Goal: Task Accomplishment & Management: Complete application form

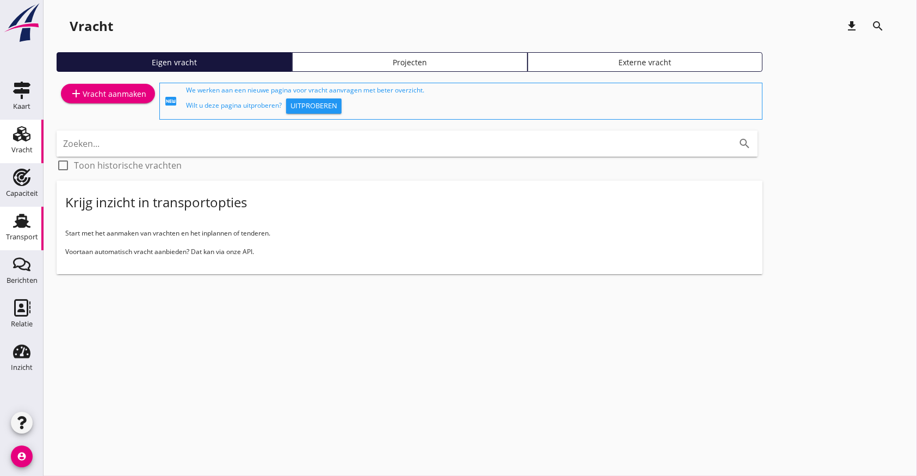
click at [24, 231] on div "Transport" at bounding box center [22, 237] width 32 height 15
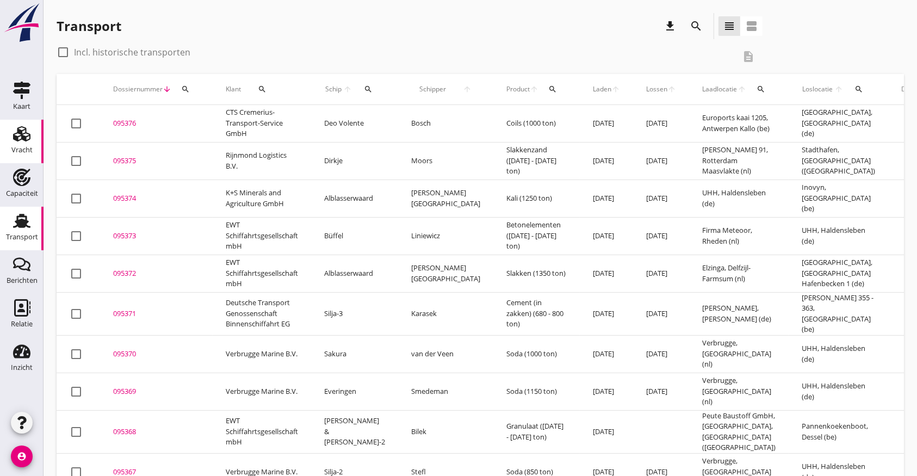
click at [22, 132] on use at bounding box center [21, 133] width 17 height 15
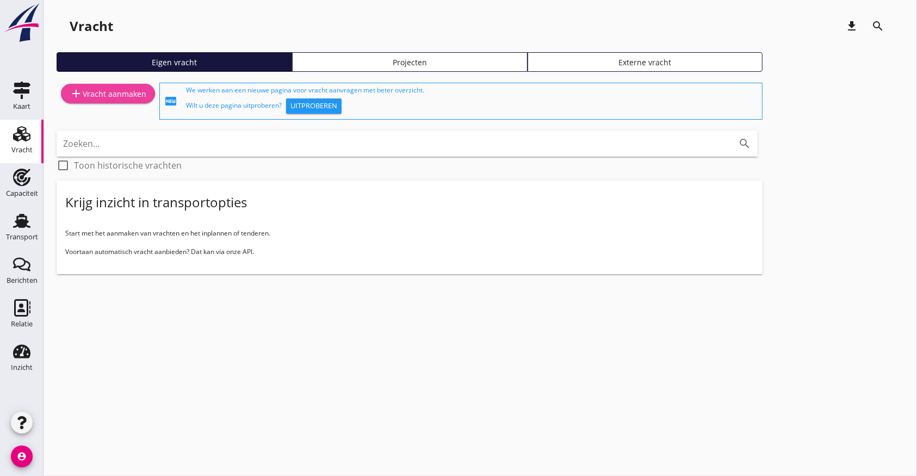
click at [122, 94] on div "add Vracht aanmaken" at bounding box center [108, 93] width 77 height 13
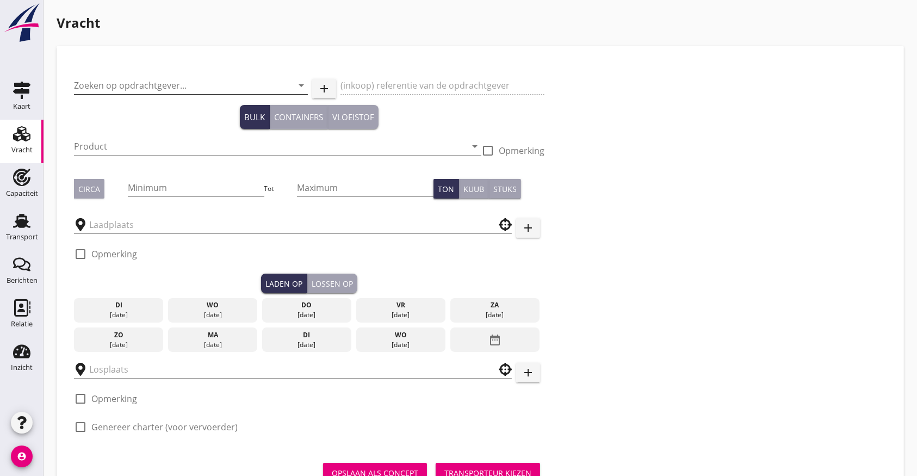
click at [201, 94] on div "Zoeken op opdrachtgever... arrow_drop_down" at bounding box center [191, 85] width 234 height 17
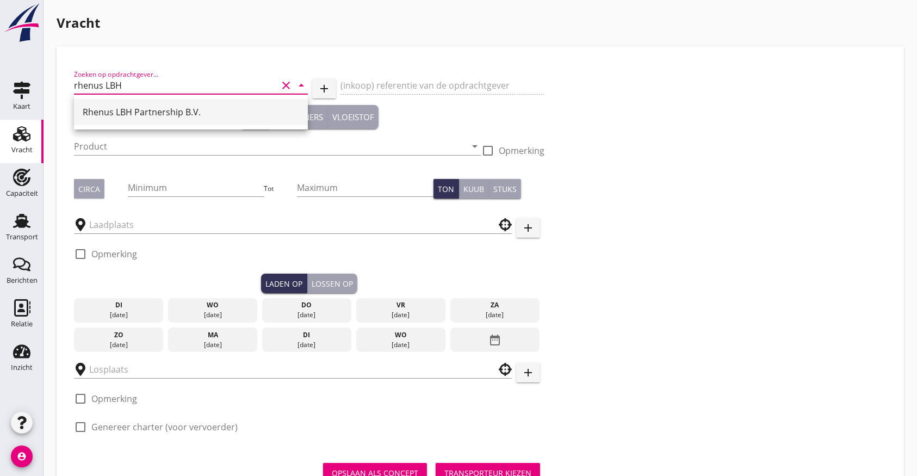
click at [165, 106] on div "Rhenus LBH Partnership B.V." at bounding box center [191, 112] width 217 height 13
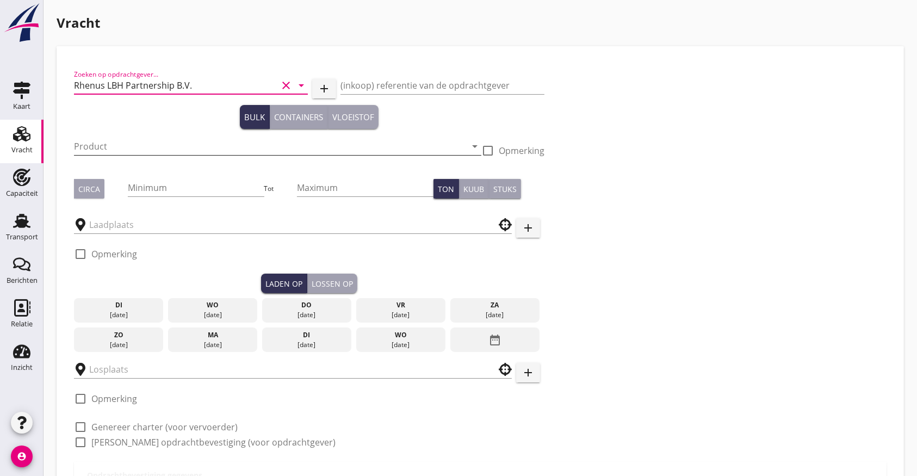
type input "Rhenus LBH Partnership B.V."
click at [96, 151] on input "Product" at bounding box center [270, 146] width 392 height 17
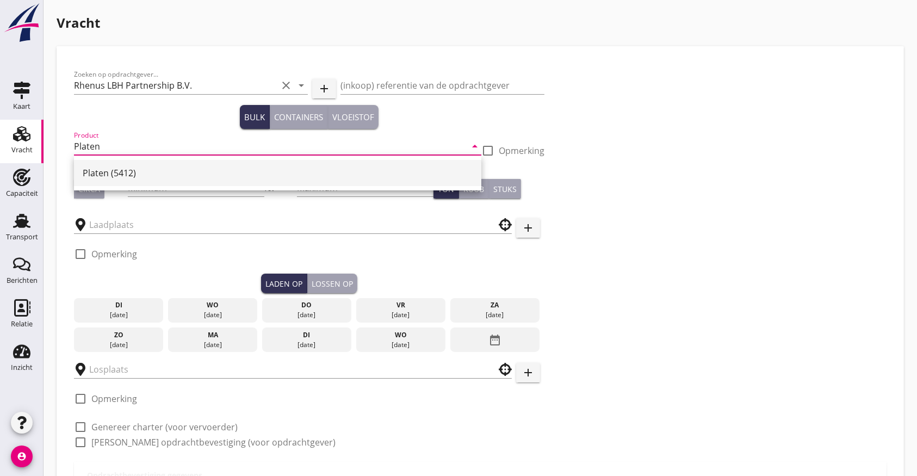
click at [94, 176] on div "Platen (5412)" at bounding box center [278, 173] width 390 height 13
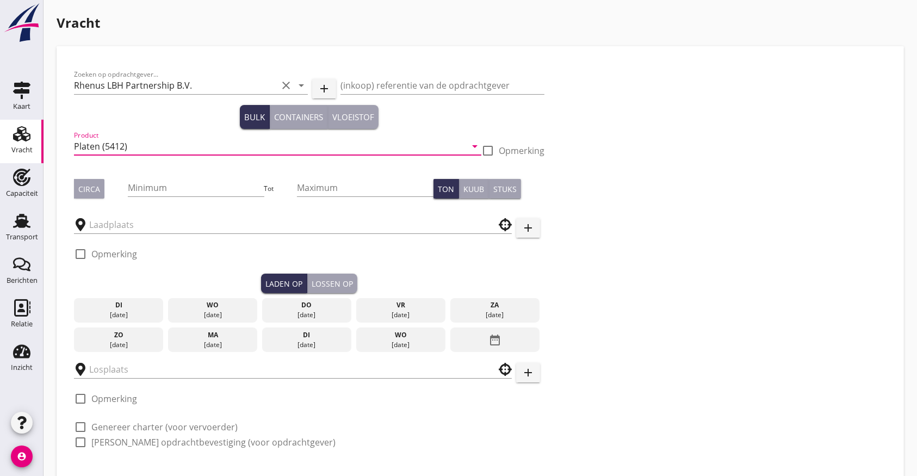
type input "Platen (5412)"
click at [104, 189] on div "Circa" at bounding box center [101, 189] width 54 height 20
click at [154, 181] on input "Minimum" at bounding box center [196, 187] width 137 height 17
type input "700"
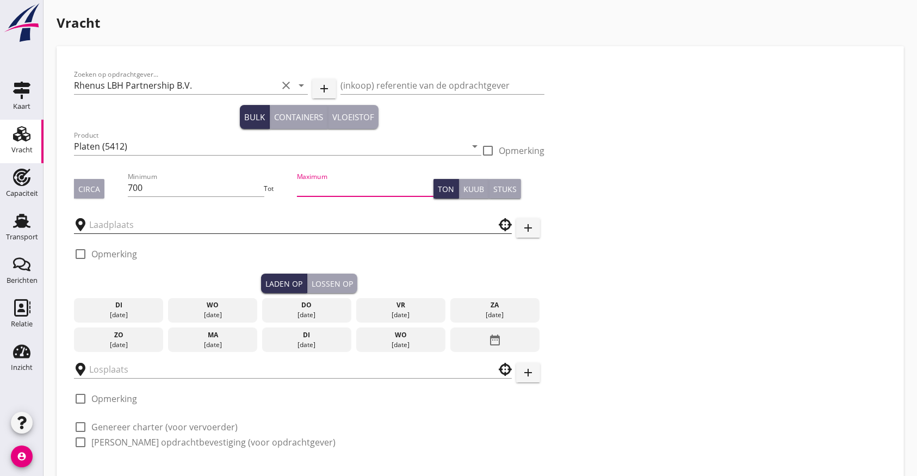
click at [129, 231] on input "text" at bounding box center [285, 224] width 392 height 17
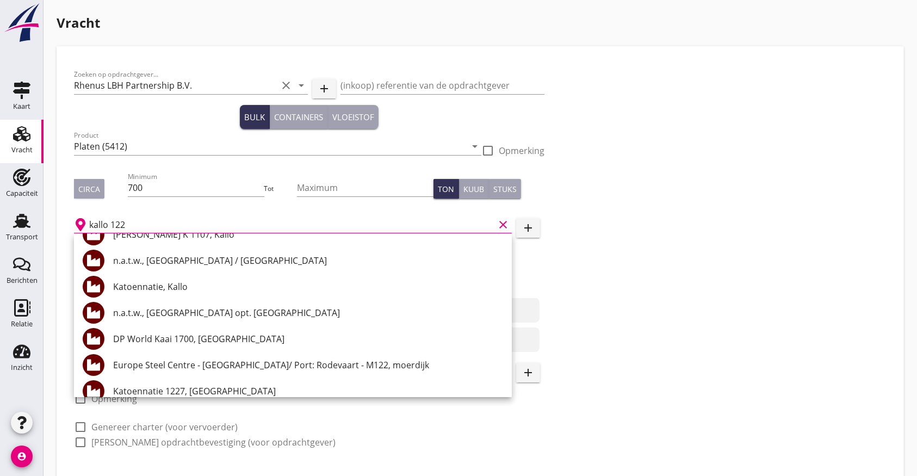
scroll to position [72, 0]
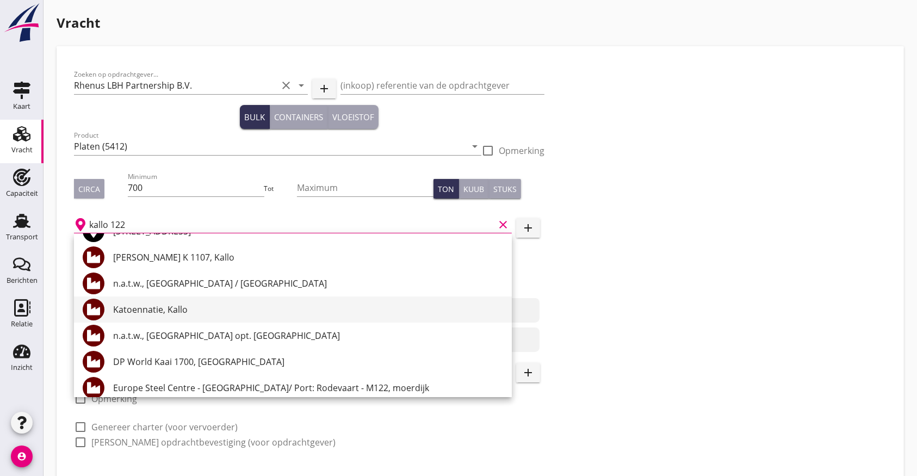
click at [151, 309] on div "Katoennatie, Kallo" at bounding box center [308, 309] width 390 height 13
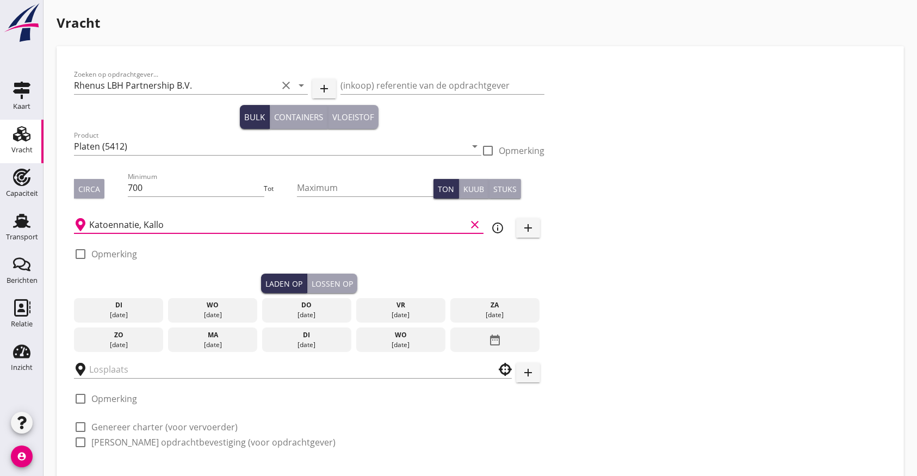
type input "Katoennatie, Kallo"
click at [496, 222] on icon "info_outline" at bounding box center [497, 227] width 13 height 13
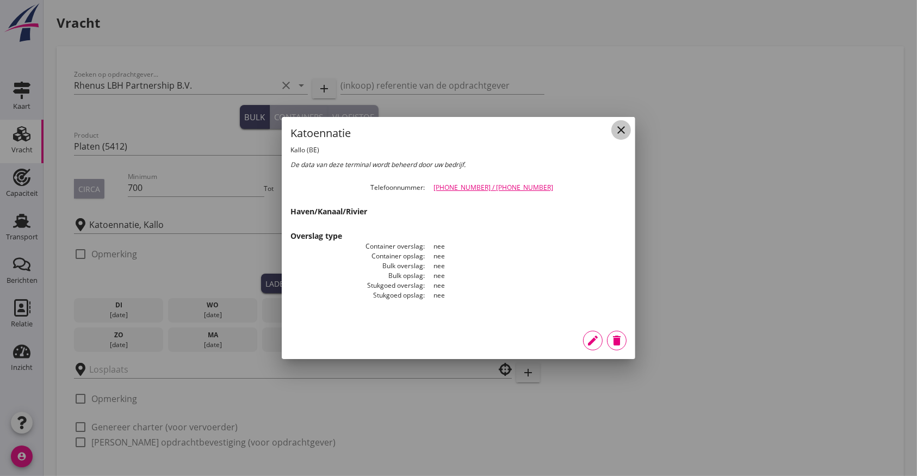
click at [615, 128] on icon "close" at bounding box center [621, 130] width 13 height 13
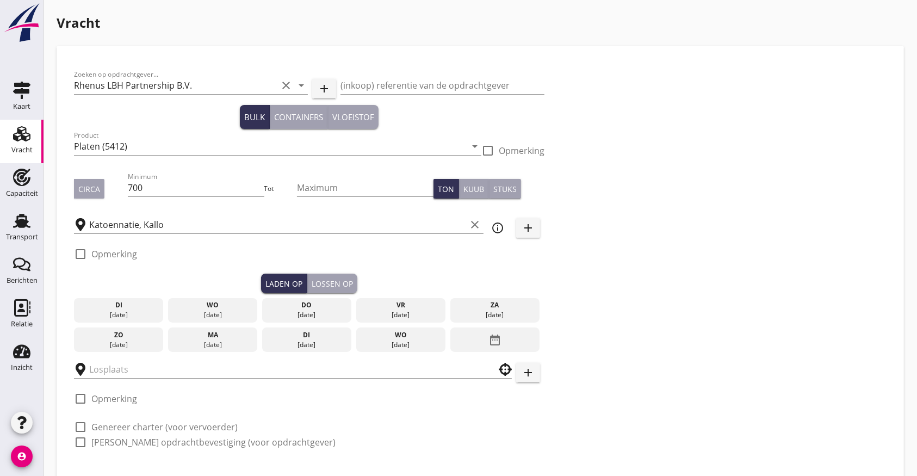
click at [213, 337] on div "ma" at bounding box center [213, 335] width 84 height 10
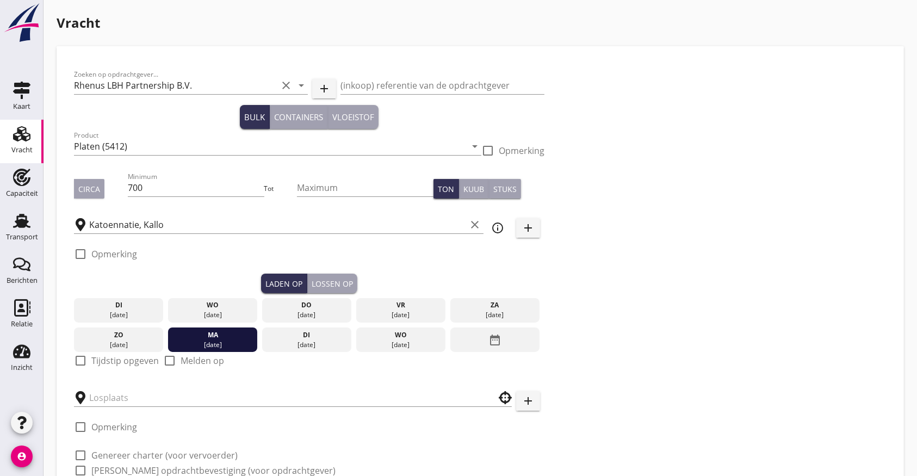
click at [102, 364] on label "Tijdstip opgeven" at bounding box center [124, 360] width 67 height 11
checkbox input "true"
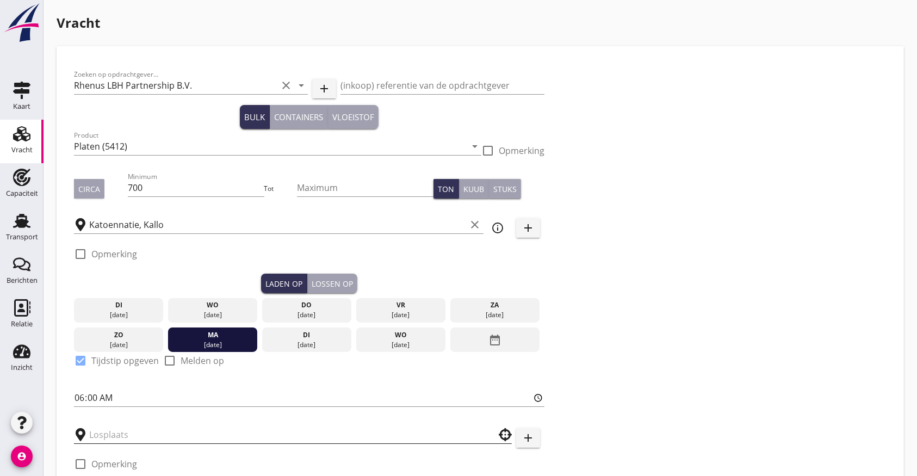
drag, startPoint x: 98, startPoint y: 428, endPoint x: 121, endPoint y: 429, distance: 22.9
click at [103, 427] on input "text" at bounding box center [285, 434] width 392 height 17
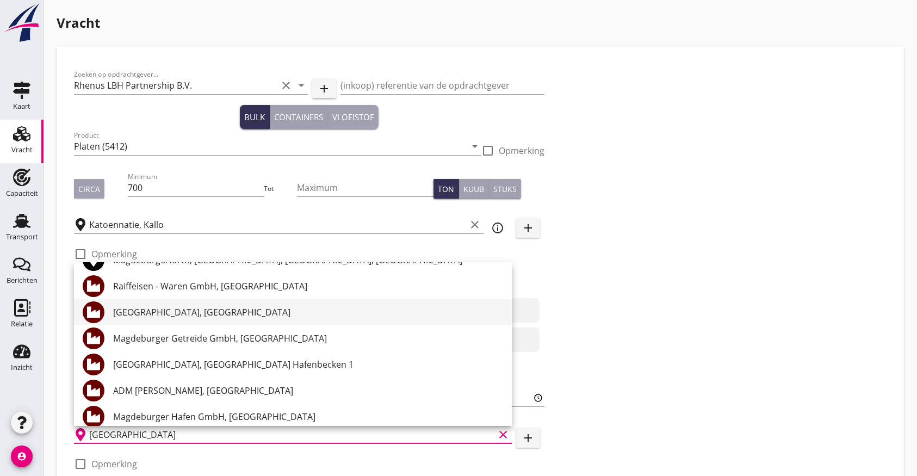
click at [189, 319] on div "[GEOGRAPHIC_DATA], [GEOGRAPHIC_DATA]" at bounding box center [308, 312] width 390 height 26
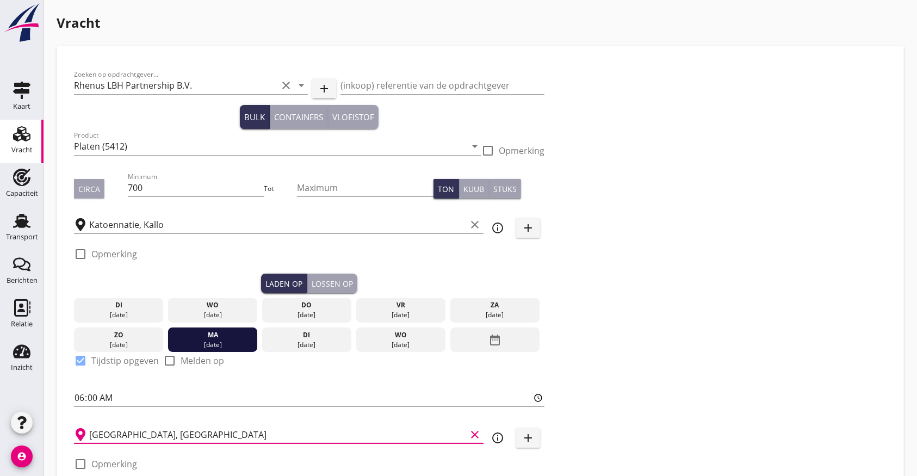
type input "[GEOGRAPHIC_DATA], [GEOGRAPHIC_DATA]"
click at [332, 287] on div "Lossen op" at bounding box center [332, 283] width 41 height 11
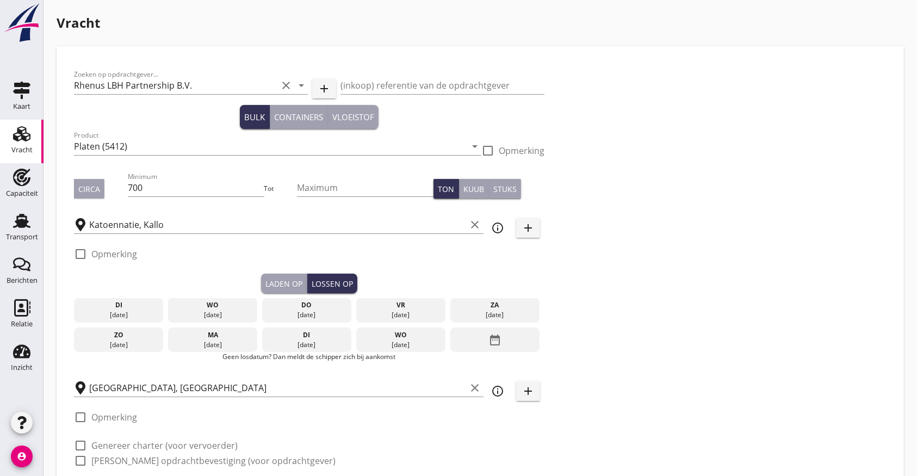
click at [513, 344] on div "date_range" at bounding box center [495, 340] width 89 height 25
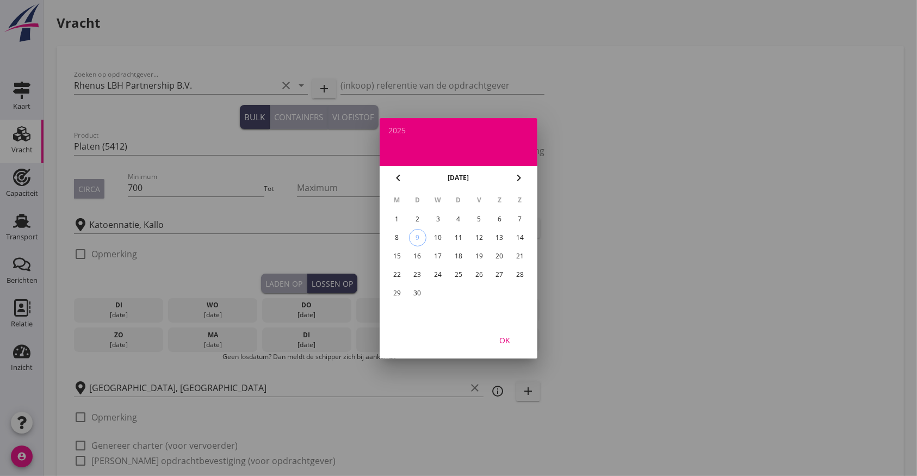
click at [418, 270] on div "23" at bounding box center [417, 274] width 17 height 17
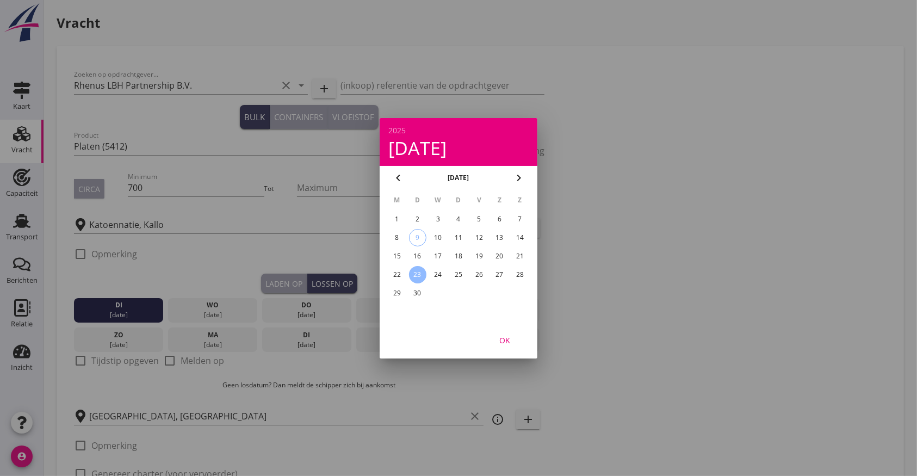
click at [505, 335] on div "OK" at bounding box center [505, 339] width 30 height 11
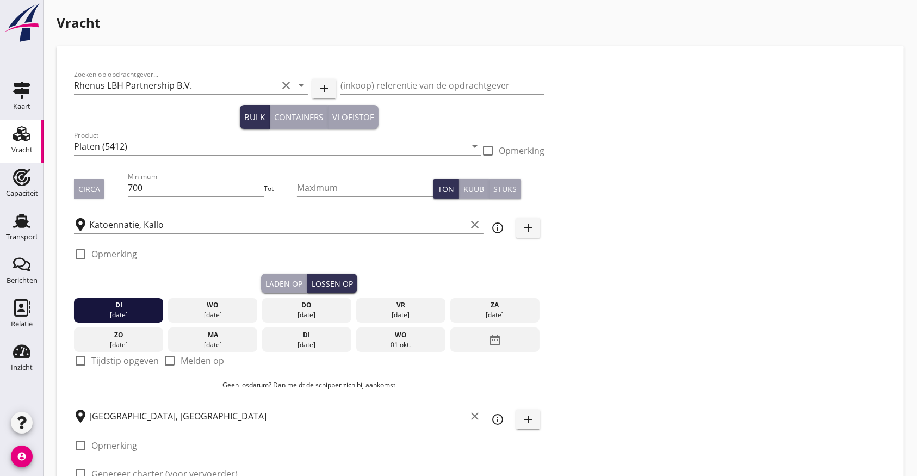
click at [91, 360] on div "check_box_outline_blank Tijdstip opgeven" at bounding box center [116, 360] width 85 height 13
click at [76, 357] on div at bounding box center [80, 361] width 19 height 19
checkbox input "true"
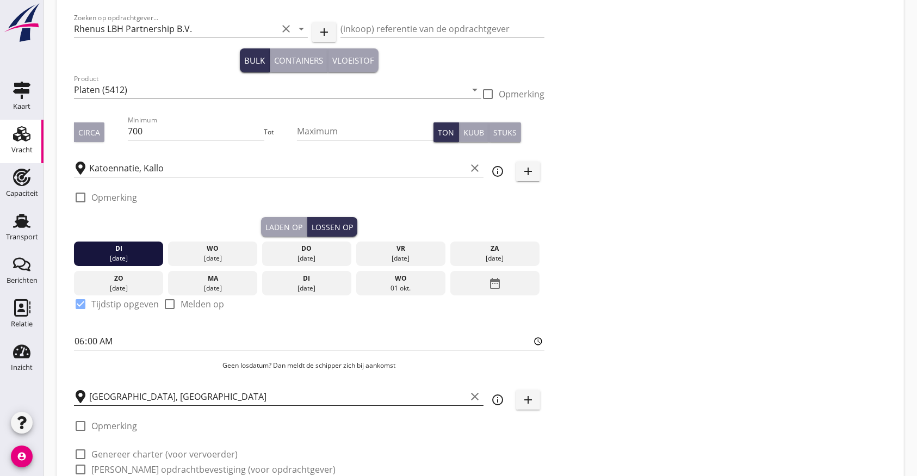
scroll to position [144, 0]
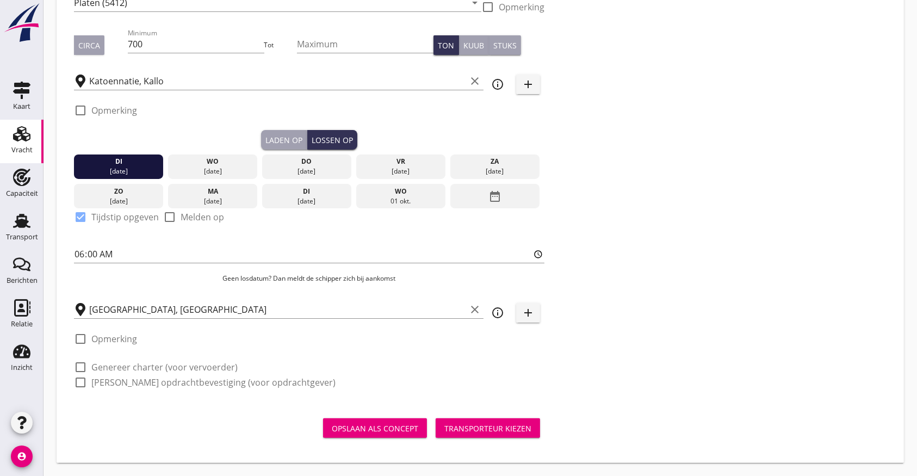
click at [74, 365] on div at bounding box center [80, 367] width 19 height 19
checkbox input "true"
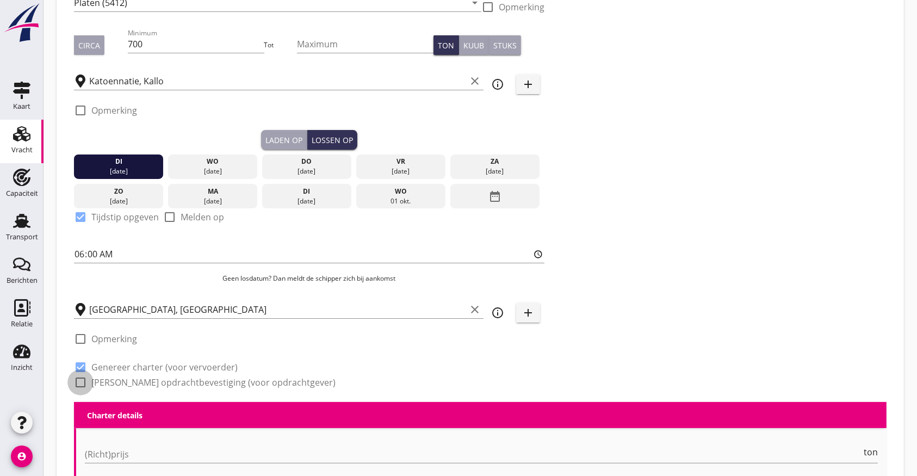
click at [77, 387] on div at bounding box center [80, 382] width 19 height 19
checkbox input "true"
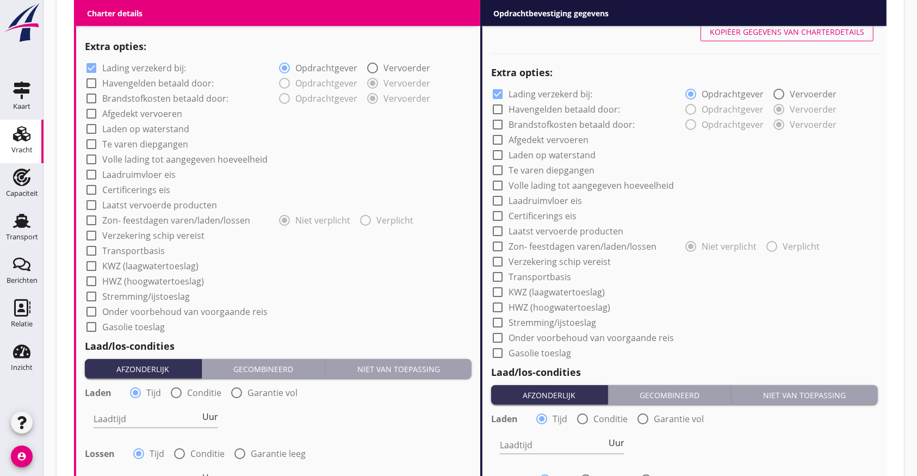
scroll to position [942, 0]
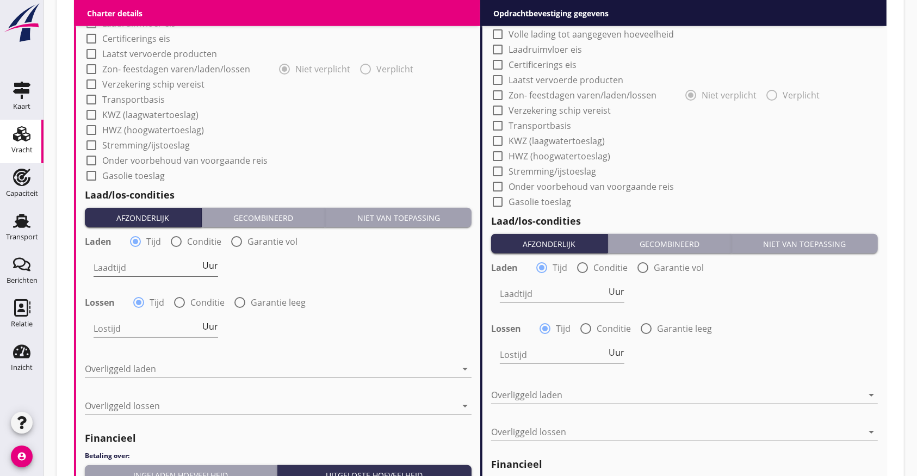
click at [143, 262] on input "Laadtijd" at bounding box center [147, 267] width 107 height 17
type input "48"
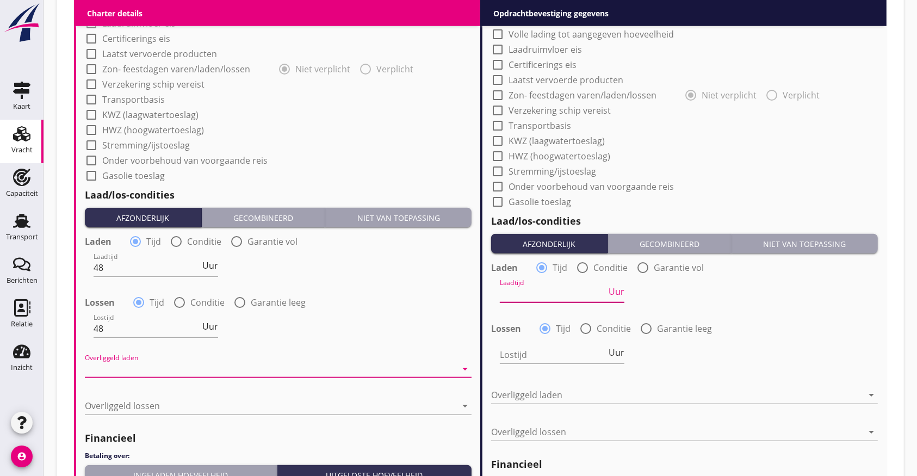
click at [565, 291] on input "Laadtijd" at bounding box center [553, 293] width 107 height 17
type input "48"
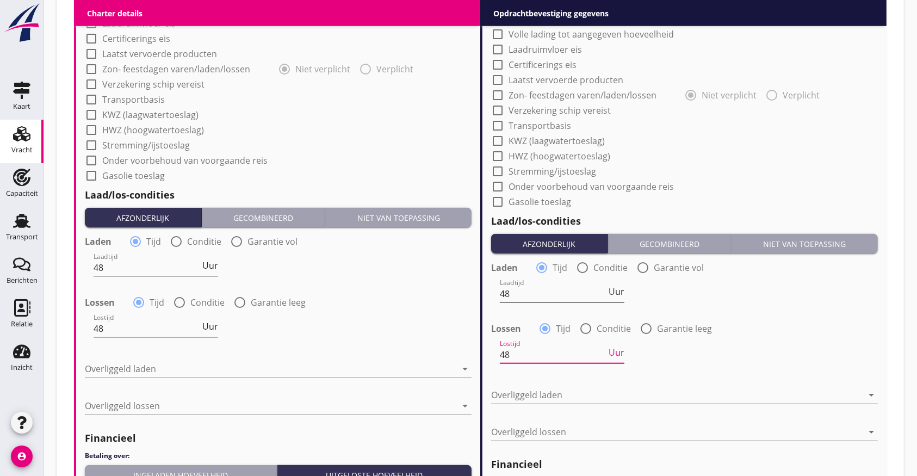
type input "48"
click at [96, 371] on div at bounding box center [271, 368] width 372 height 17
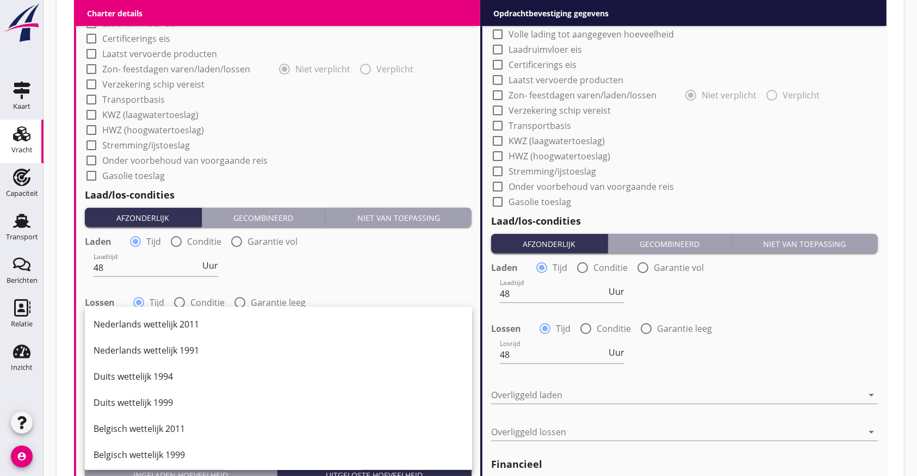
drag, startPoint x: 146, startPoint y: 416, endPoint x: 147, endPoint y: 425, distance: 8.8
click at [146, 420] on div "Belgisch wettelijk 2011" at bounding box center [279, 429] width 370 height 26
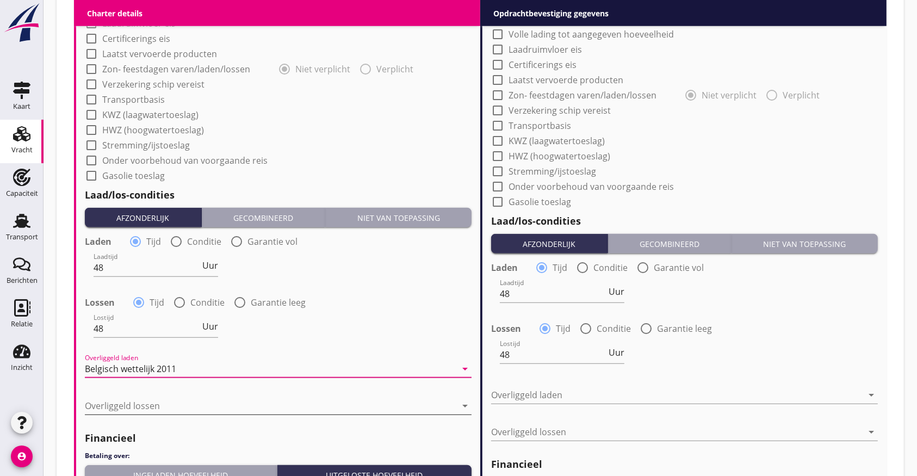
click at [253, 405] on div at bounding box center [271, 405] width 372 height 17
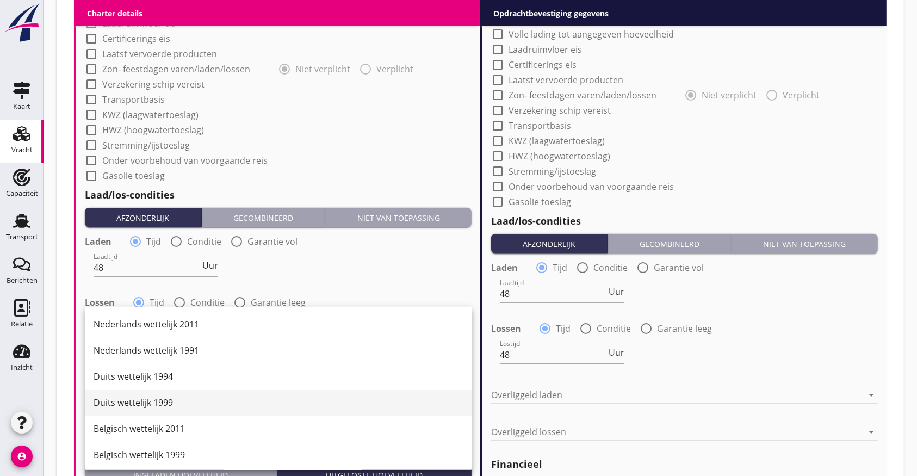
click at [170, 409] on div "Duits wettelijk 1999" at bounding box center [279, 403] width 370 height 26
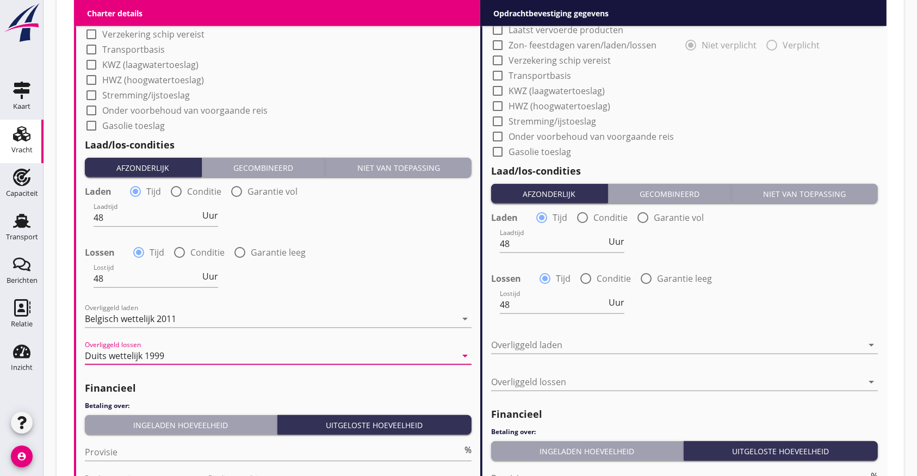
scroll to position [1014, 0]
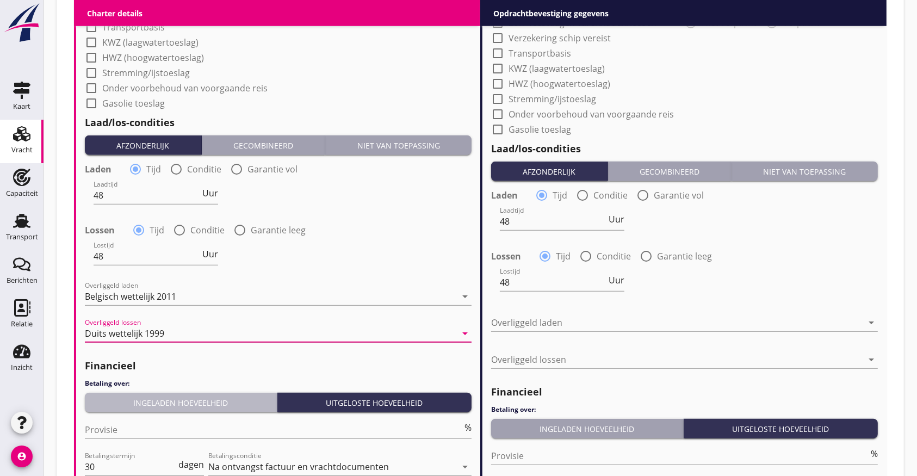
click at [160, 405] on div "Ingeladen hoeveelheid" at bounding box center [180, 402] width 183 height 11
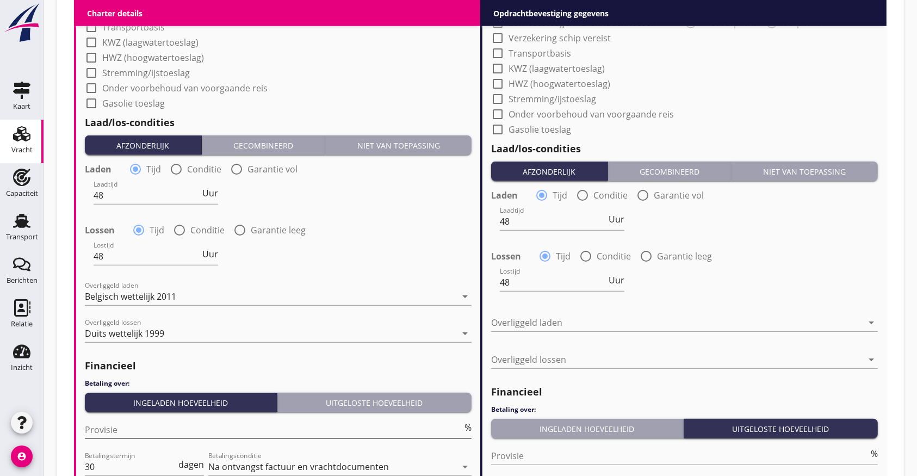
click at [149, 422] on input "Provisie" at bounding box center [274, 429] width 378 height 17
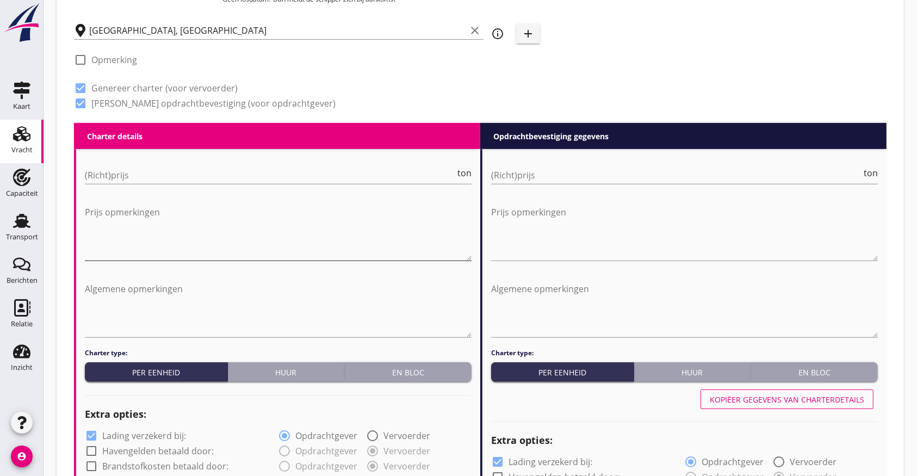
scroll to position [361, 0]
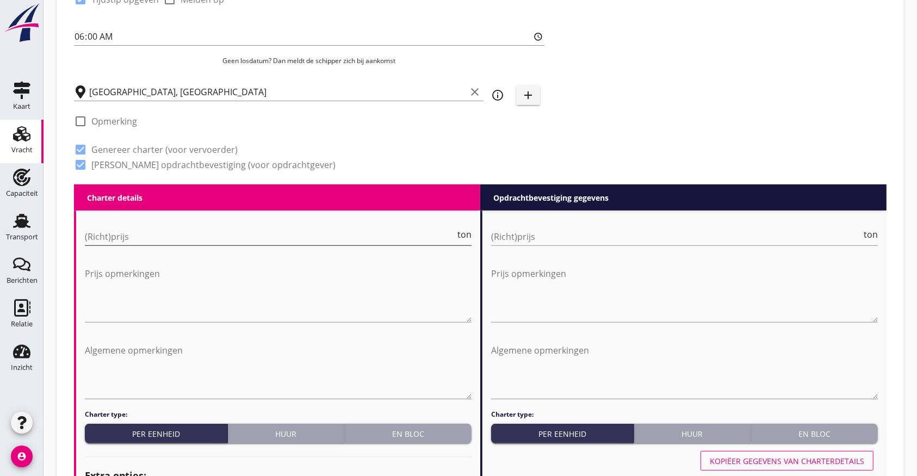
click at [209, 237] on input "(Richt)prijs" at bounding box center [270, 236] width 371 height 17
type input "12.50"
click at [617, 228] on input "(Richt)prijs" at bounding box center [676, 236] width 371 height 17
type input "14"
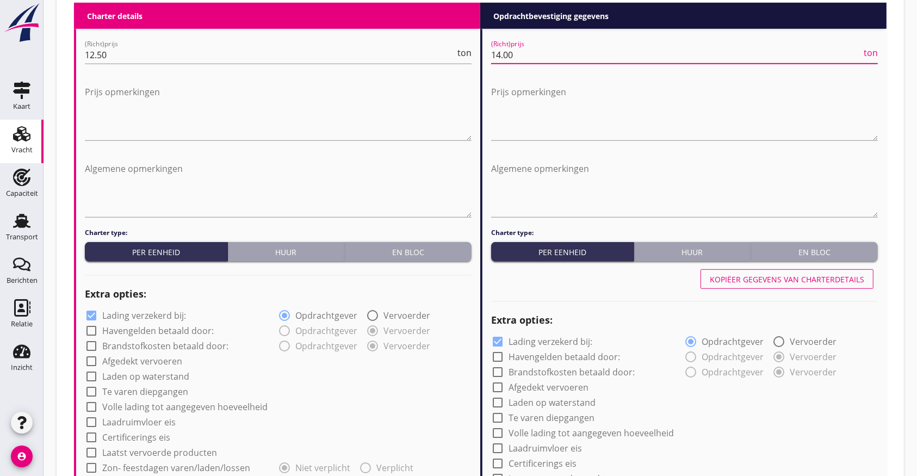
scroll to position [870, 0]
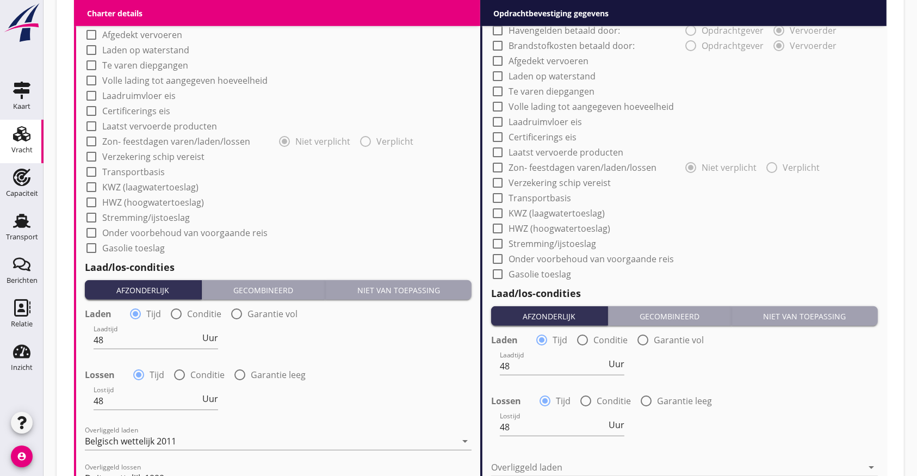
type input "14.00"
click at [91, 174] on div at bounding box center [91, 172] width 19 height 19
checkbox input "true"
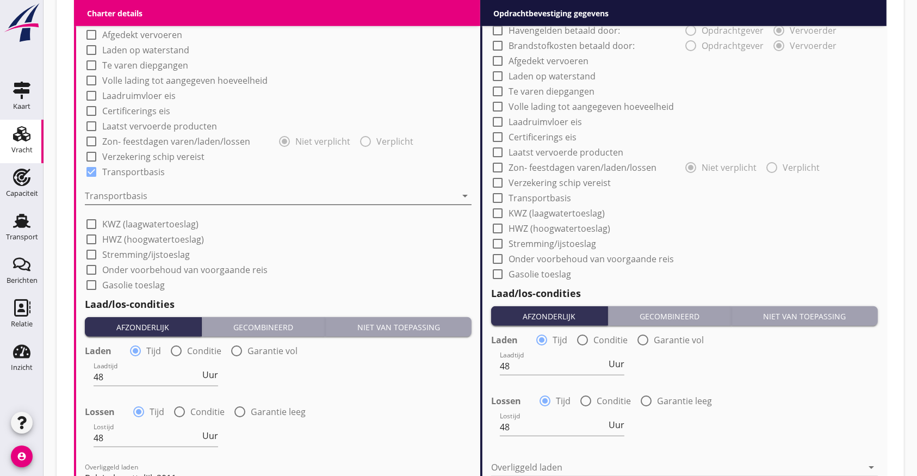
click at [149, 194] on div at bounding box center [271, 195] width 372 height 17
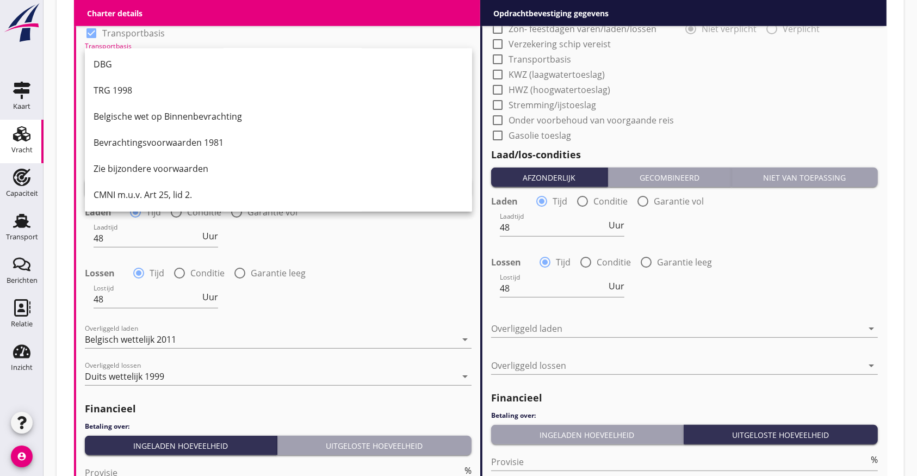
scroll to position [1014, 0]
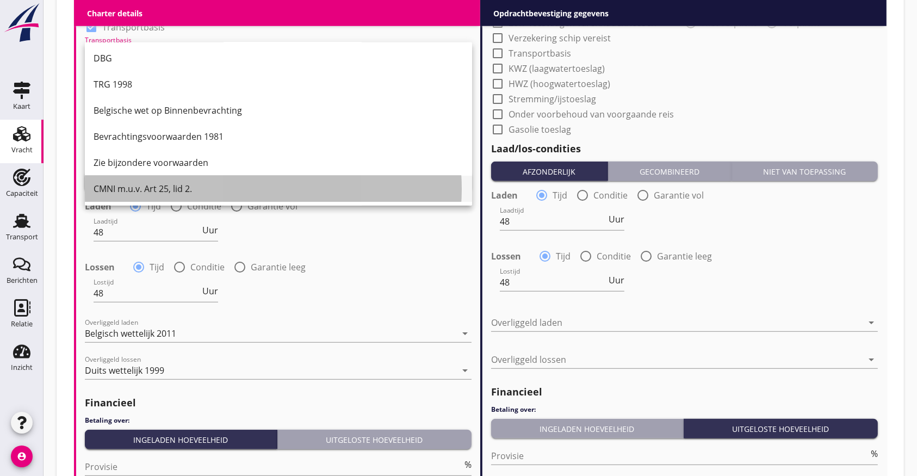
click at [164, 192] on div "CMNI m.u.v. Art 25, lid 2." at bounding box center [279, 188] width 370 height 13
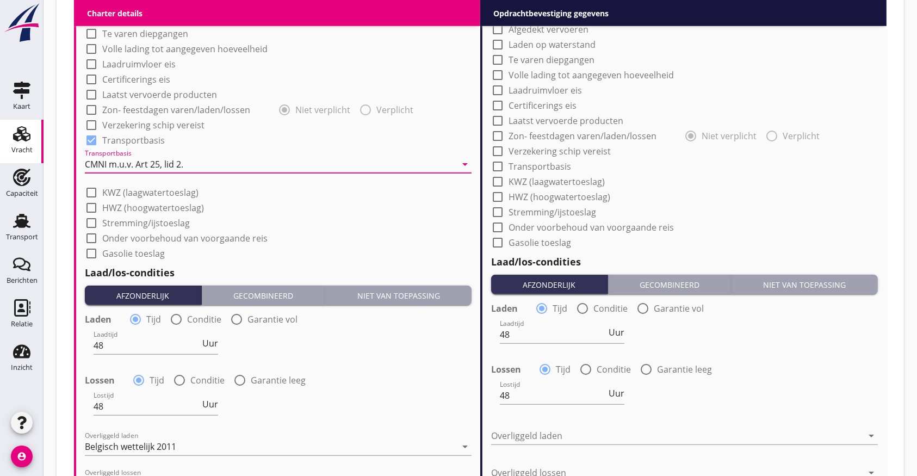
scroll to position [870, 0]
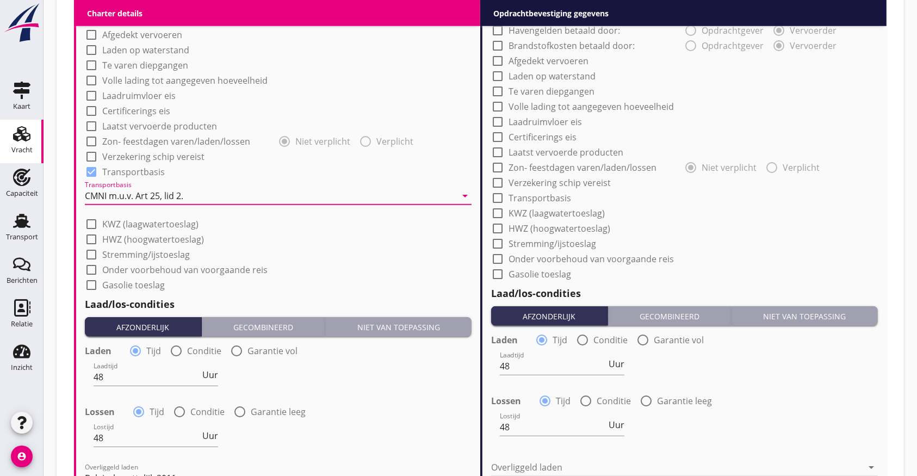
click at [521, 195] on label "Transportbasis" at bounding box center [540, 198] width 63 height 11
checkbox input "true"
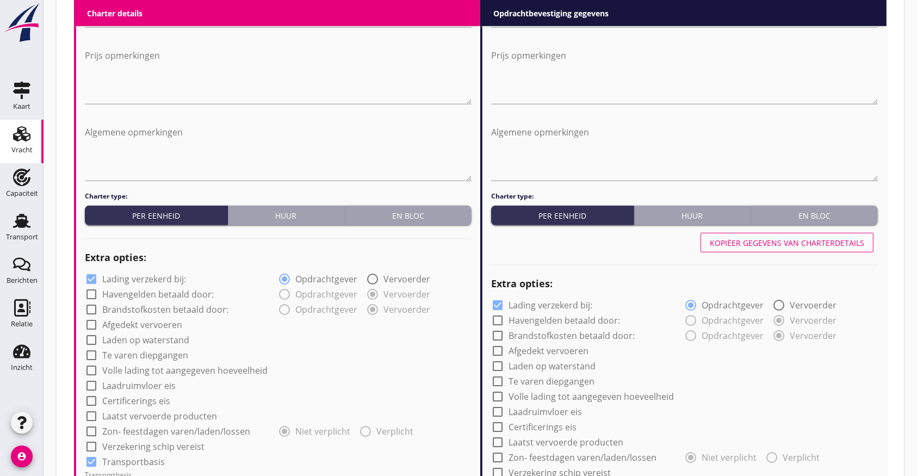
scroll to position [579, 0]
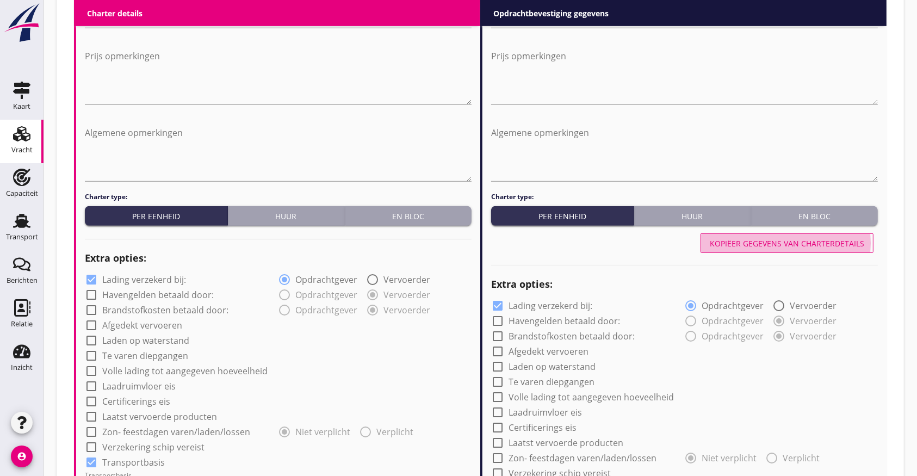
click at [775, 249] on button "Kopiëer gegevens van charterdetails" at bounding box center [787, 243] width 173 height 20
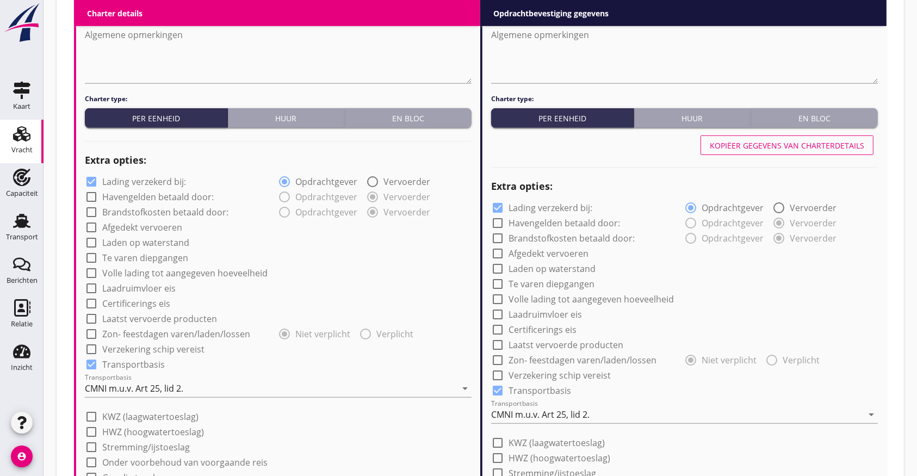
scroll to position [870, 0]
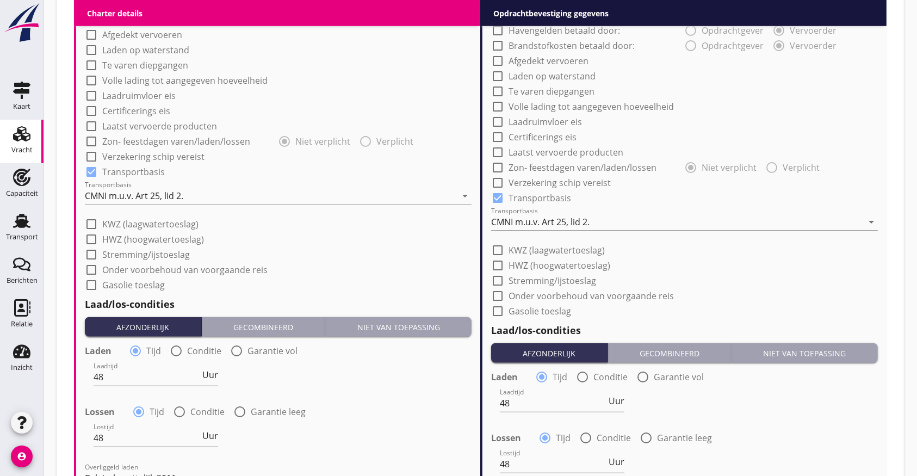
click at [574, 222] on div "CMNI m.u.v. Art 25, lid 2." at bounding box center [540, 222] width 98 height 10
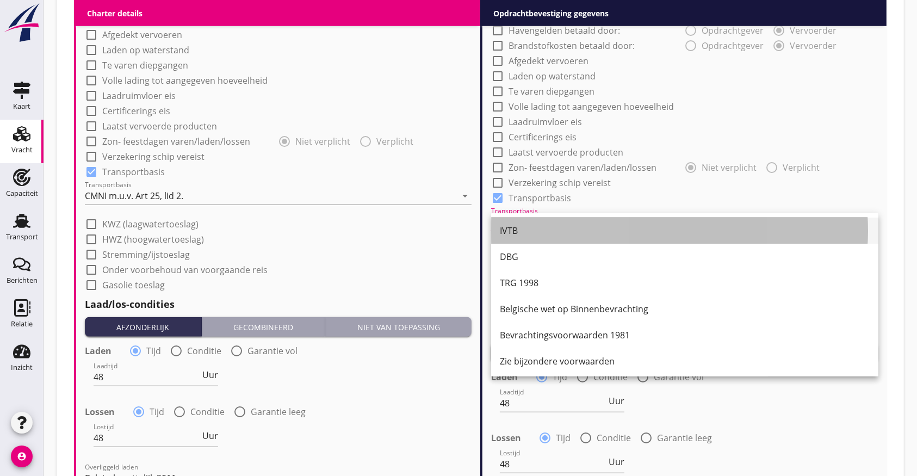
click at [551, 230] on div "IVTB" at bounding box center [685, 230] width 370 height 13
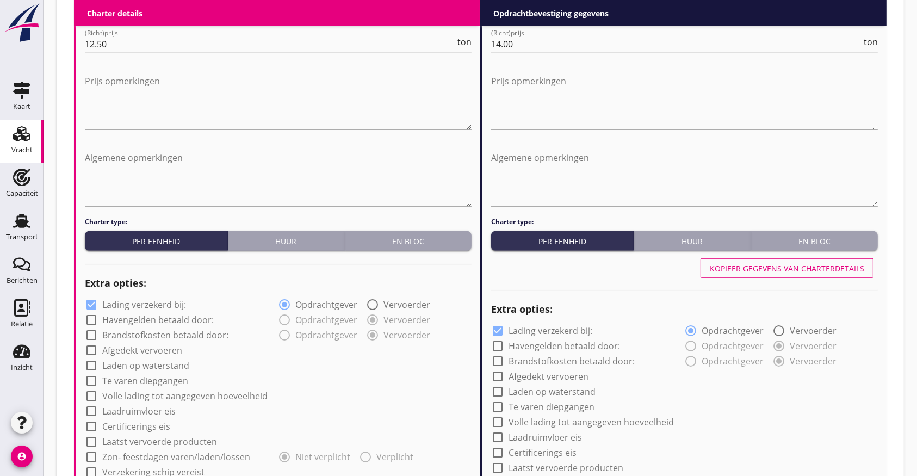
scroll to position [507, 0]
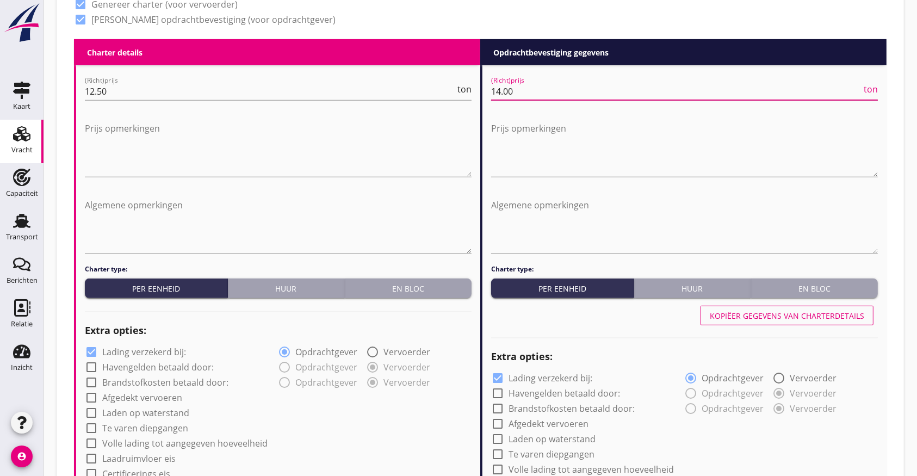
click at [539, 87] on input "14.00" at bounding box center [676, 91] width 371 height 17
type input "14.0"
type input "1"
type input "13"
type input "13.375"
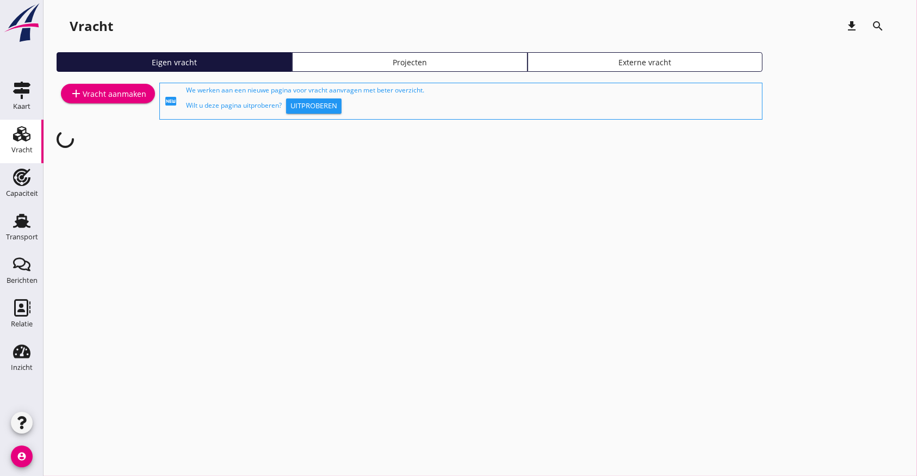
click at [550, 134] on div at bounding box center [410, 139] width 706 height 17
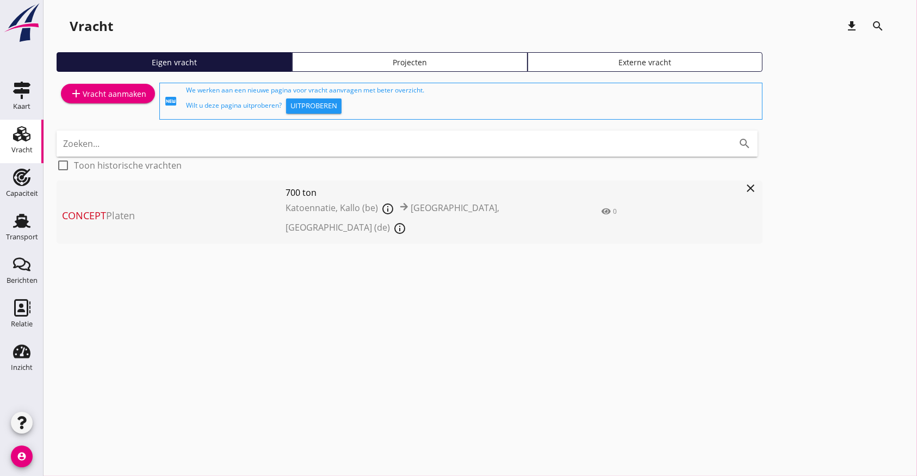
click at [88, 214] on span "Concept" at bounding box center [84, 215] width 44 height 13
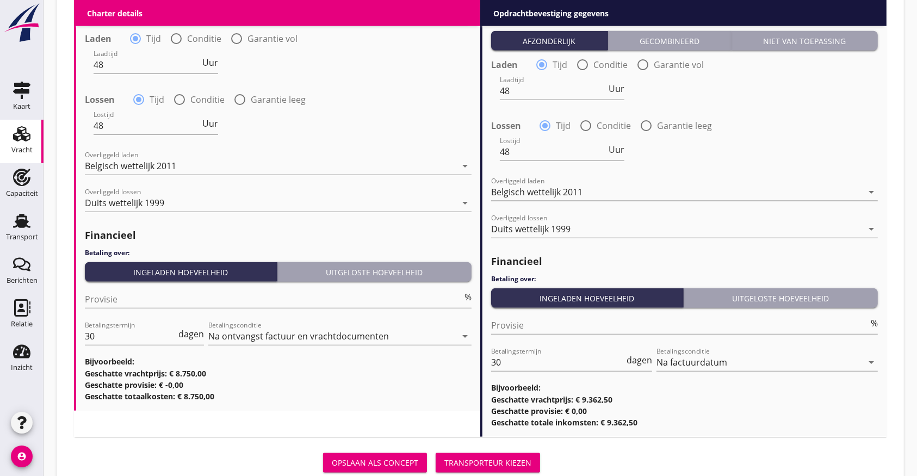
scroll to position [1198, 0]
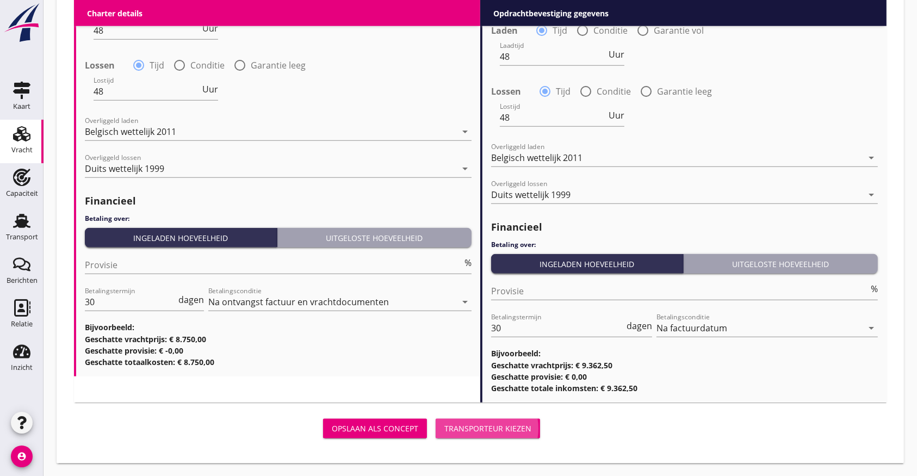
click at [488, 428] on div "Transporteur kiezen" at bounding box center [488, 428] width 87 height 11
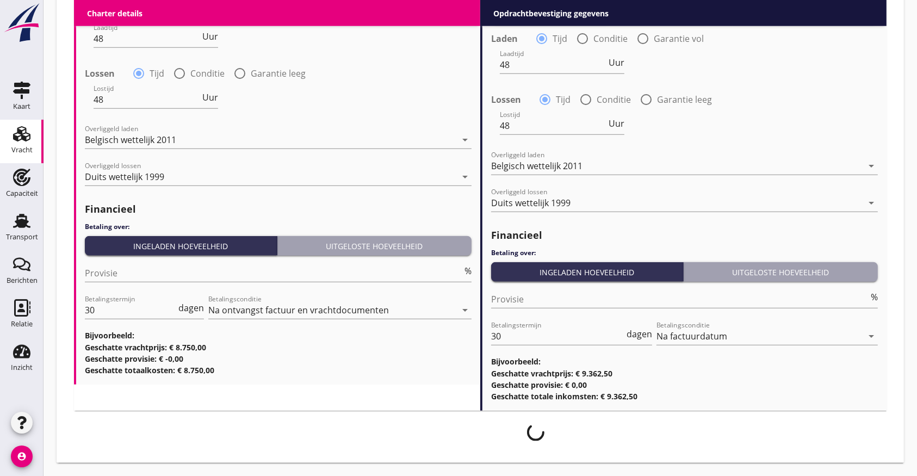
scroll to position [1189, 0]
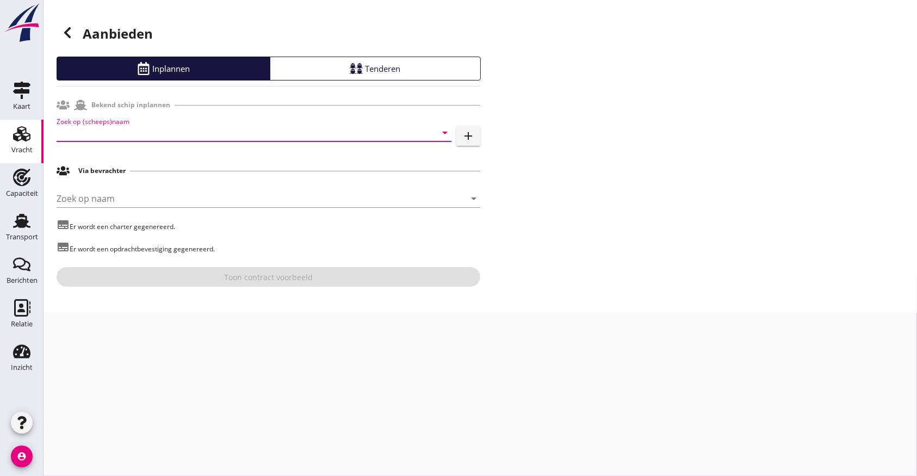
click at [85, 133] on input "Zoek op (scheeps)naam" at bounding box center [239, 132] width 365 height 17
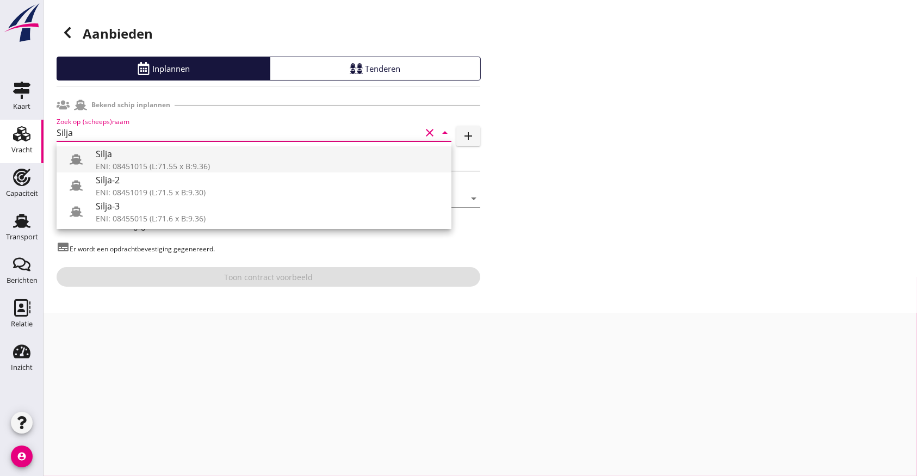
click at [119, 158] on div "Silja" at bounding box center [269, 153] width 347 height 13
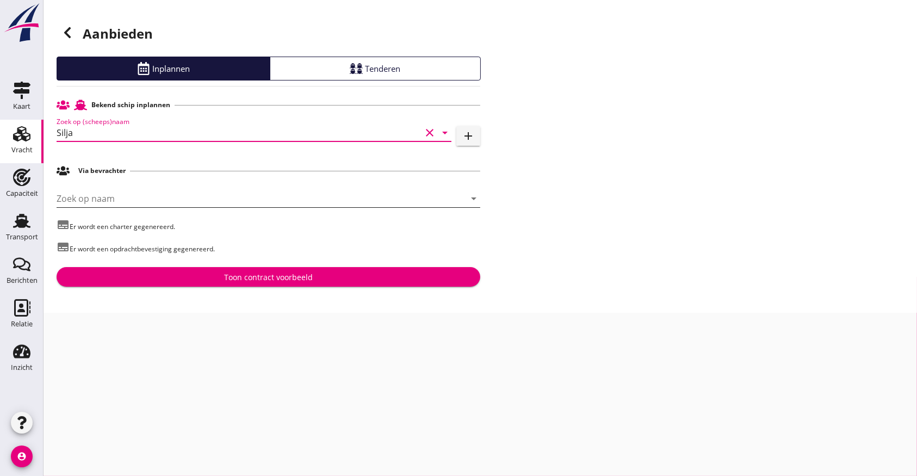
type input "Silja"
click at [113, 200] on input "Zoek op naam" at bounding box center [253, 198] width 393 height 17
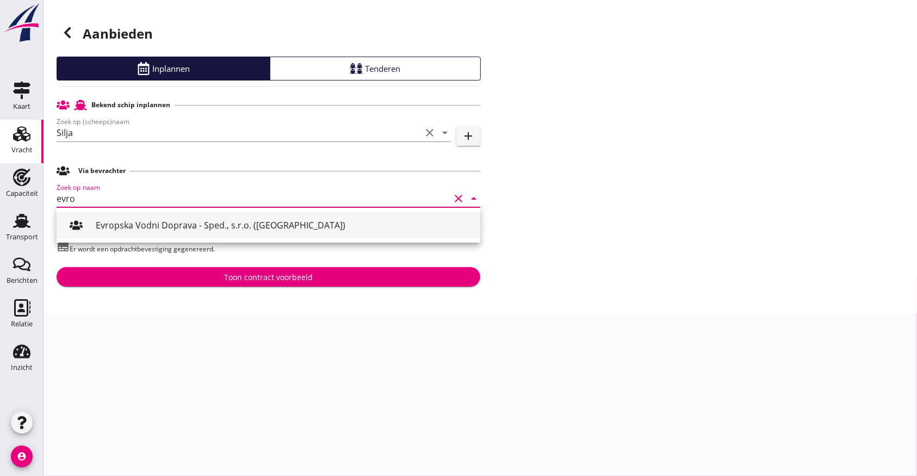
click at [125, 222] on div "Evropska Vodni Doprava - Sped., s.r.o. ([GEOGRAPHIC_DATA])" at bounding box center [284, 225] width 376 height 13
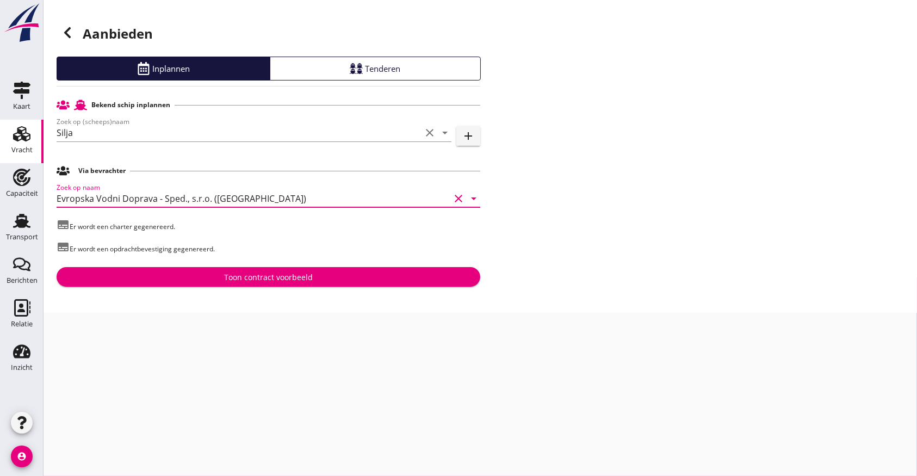
type input "Evropska Vodni Doprava - Sped., s.r.o. ([GEOGRAPHIC_DATA])"
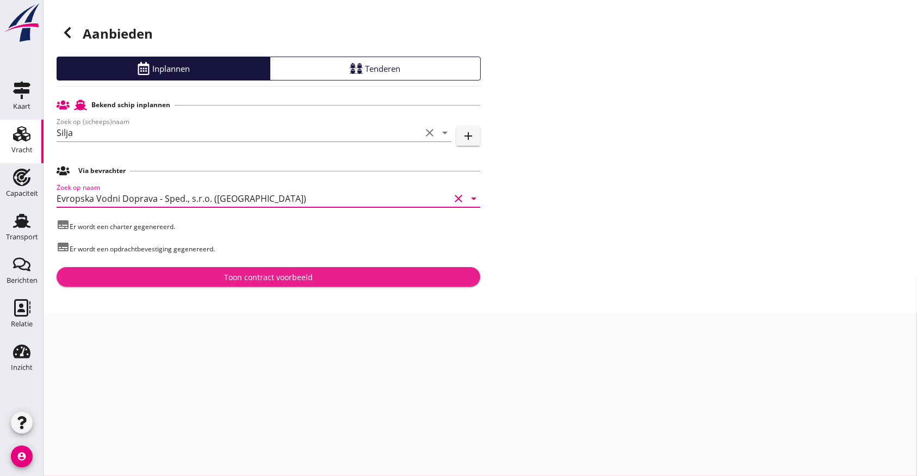
click at [203, 283] on button "Toon contract voorbeeld" at bounding box center [269, 277] width 424 height 20
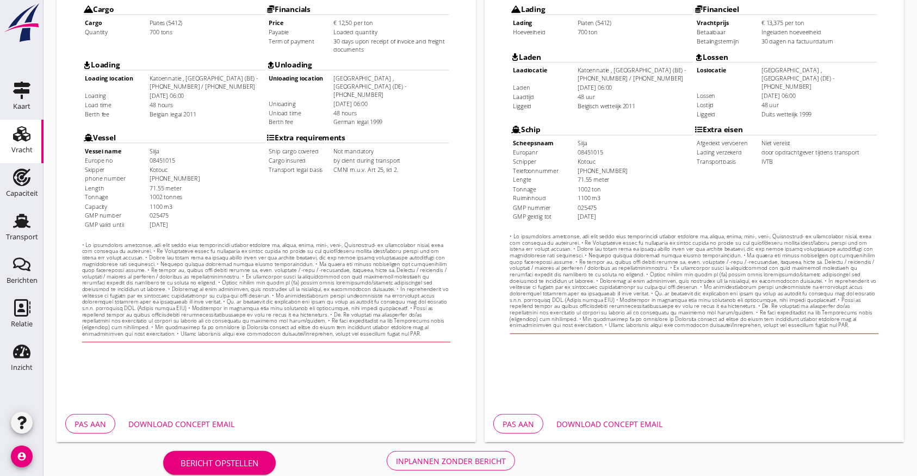
scroll to position [312, 0]
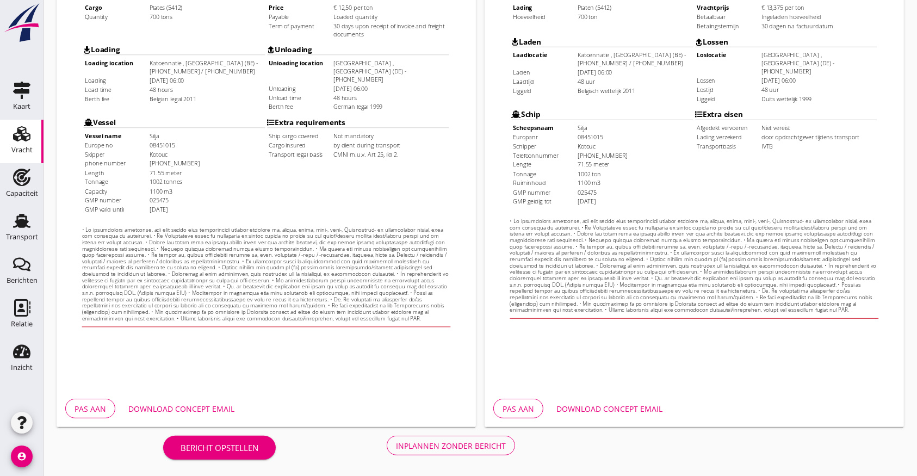
click at [161, 403] on div "Download concept email" at bounding box center [181, 408] width 106 height 11
click at [303, 332] on html "Charter Evropska Vodni Doprava - Sped., s.r.o. [STREET_ADDRESS] VAT no: CZ48592…" at bounding box center [250, 69] width 389 height 525
click at [579, 405] on div "Download concept email" at bounding box center [610, 408] width 106 height 11
click at [423, 445] on div "Inplannen zonder bericht" at bounding box center [451, 445] width 110 height 11
